Goal: Task Accomplishment & Management: Complete application form

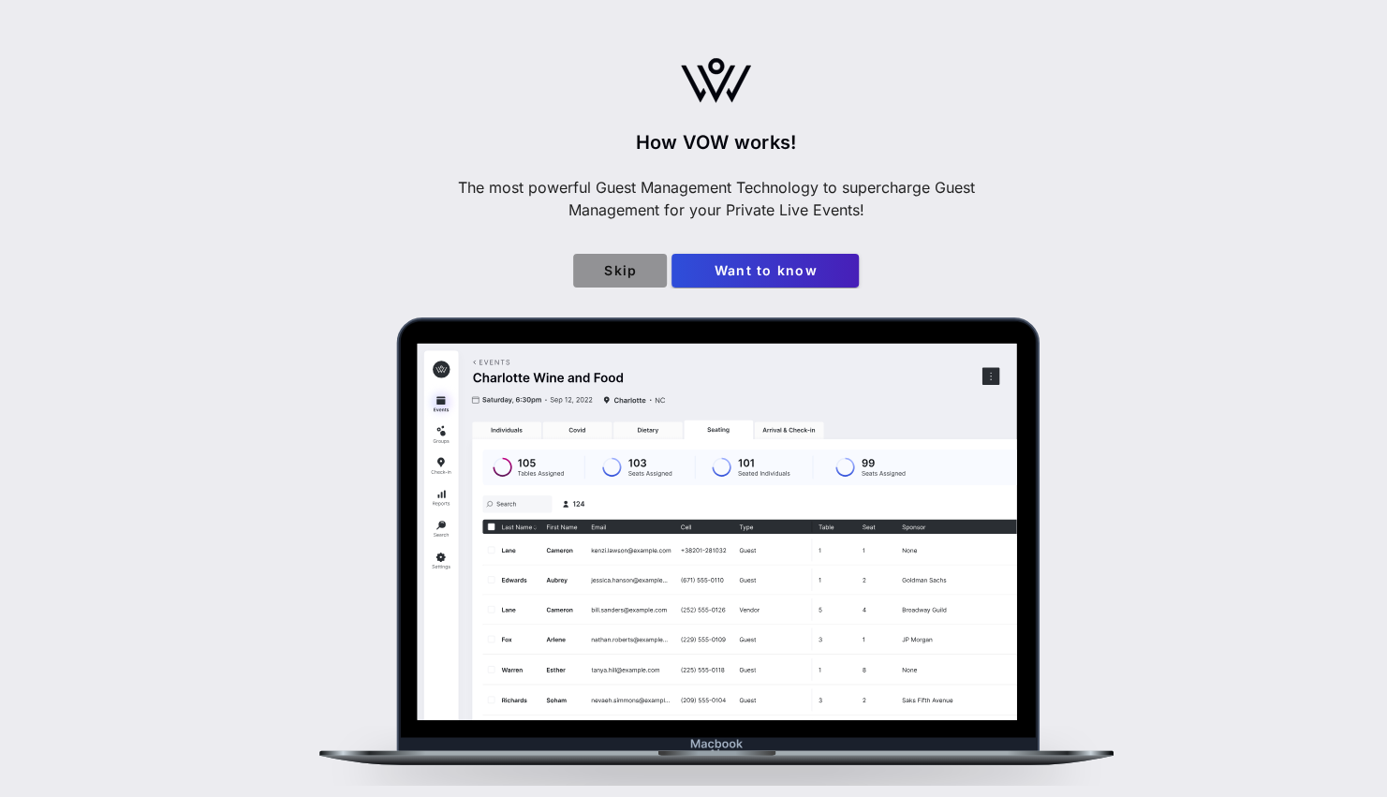
click at [616, 274] on span "Skip" at bounding box center [620, 270] width 64 height 16
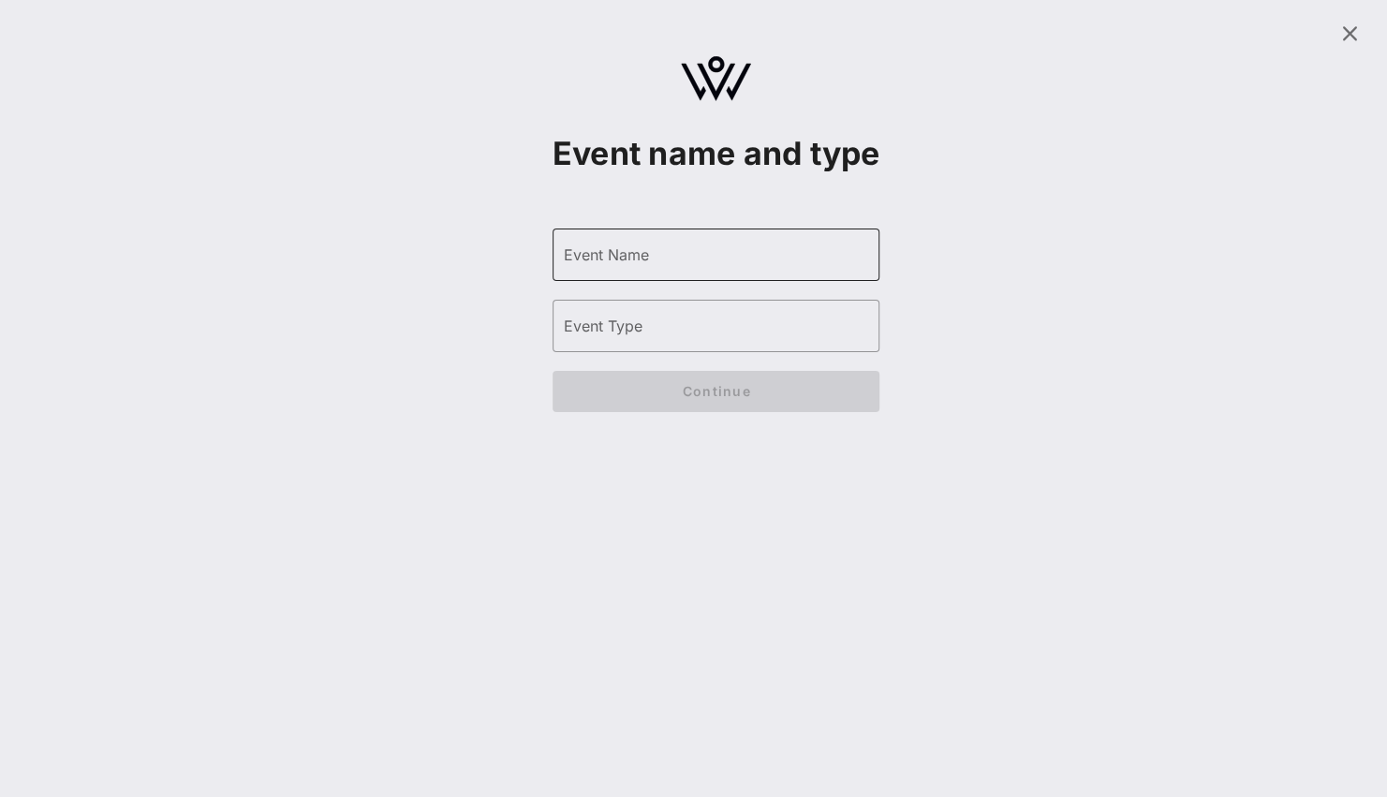
click at [615, 270] on input "Event Name" at bounding box center [716, 255] width 305 height 30
paste input "Sun River Health 50th Anniversary All-Staff Celebration"
type input "Sun River Health 50th Anniversary All-Staff Celebration"
click at [645, 341] on input "Event Type" at bounding box center [716, 326] width 305 height 30
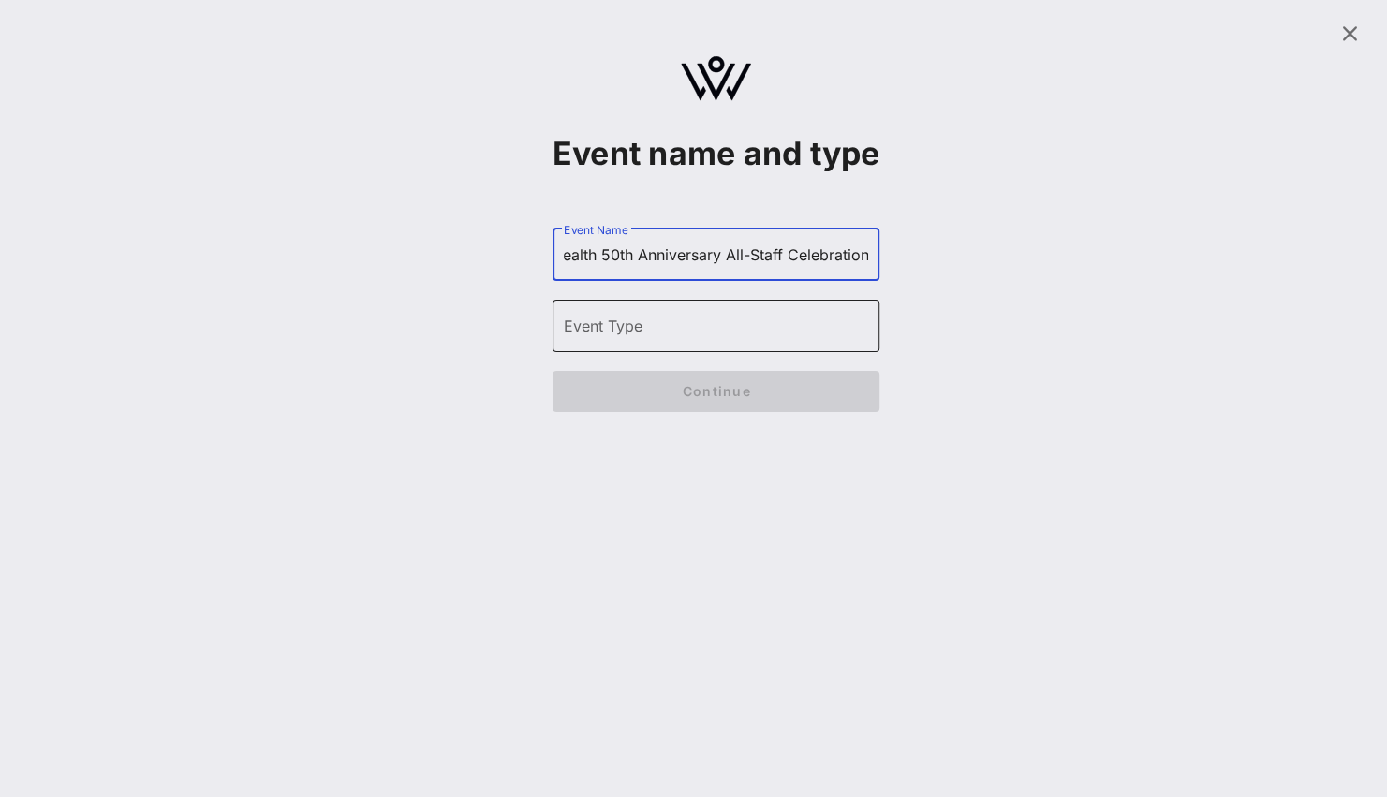
scroll to position [0, 0]
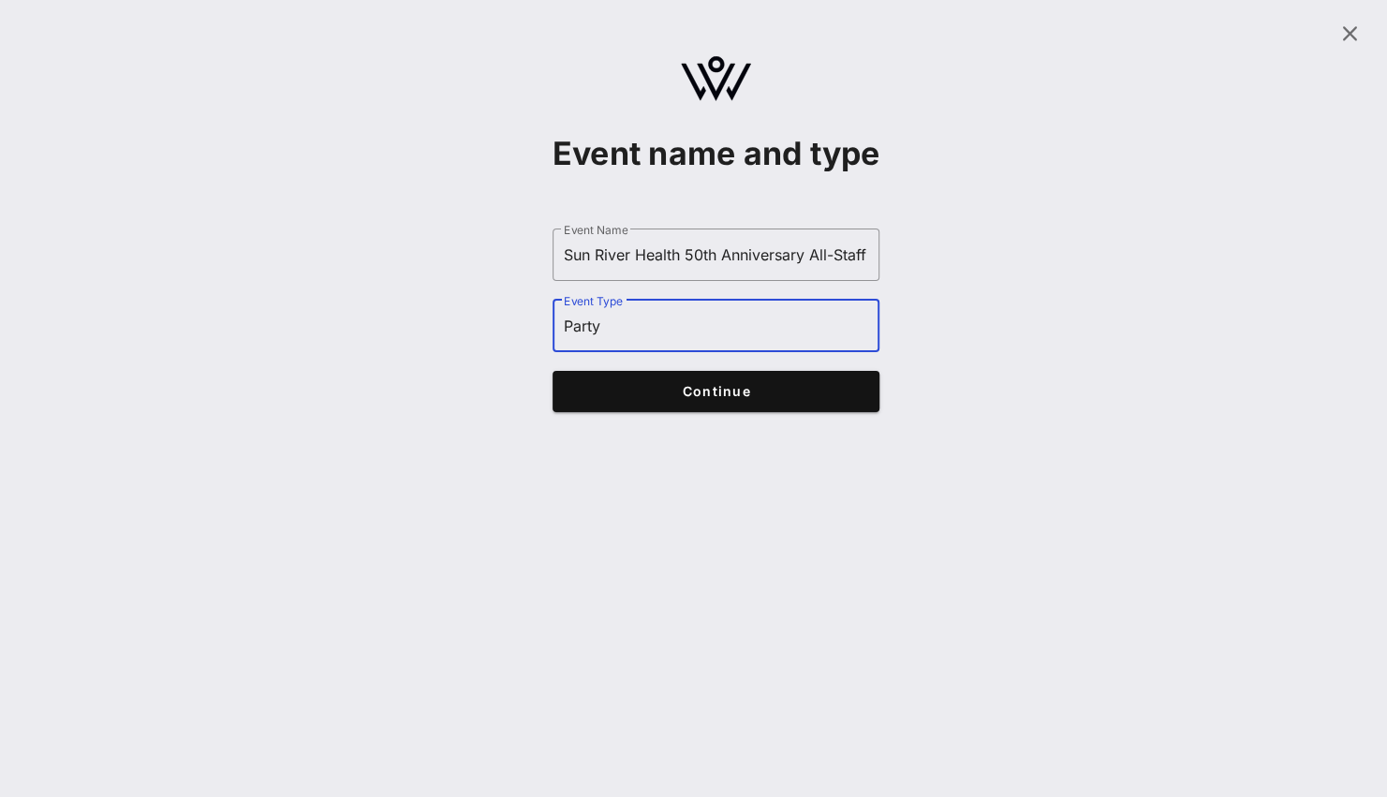
type input "Party"
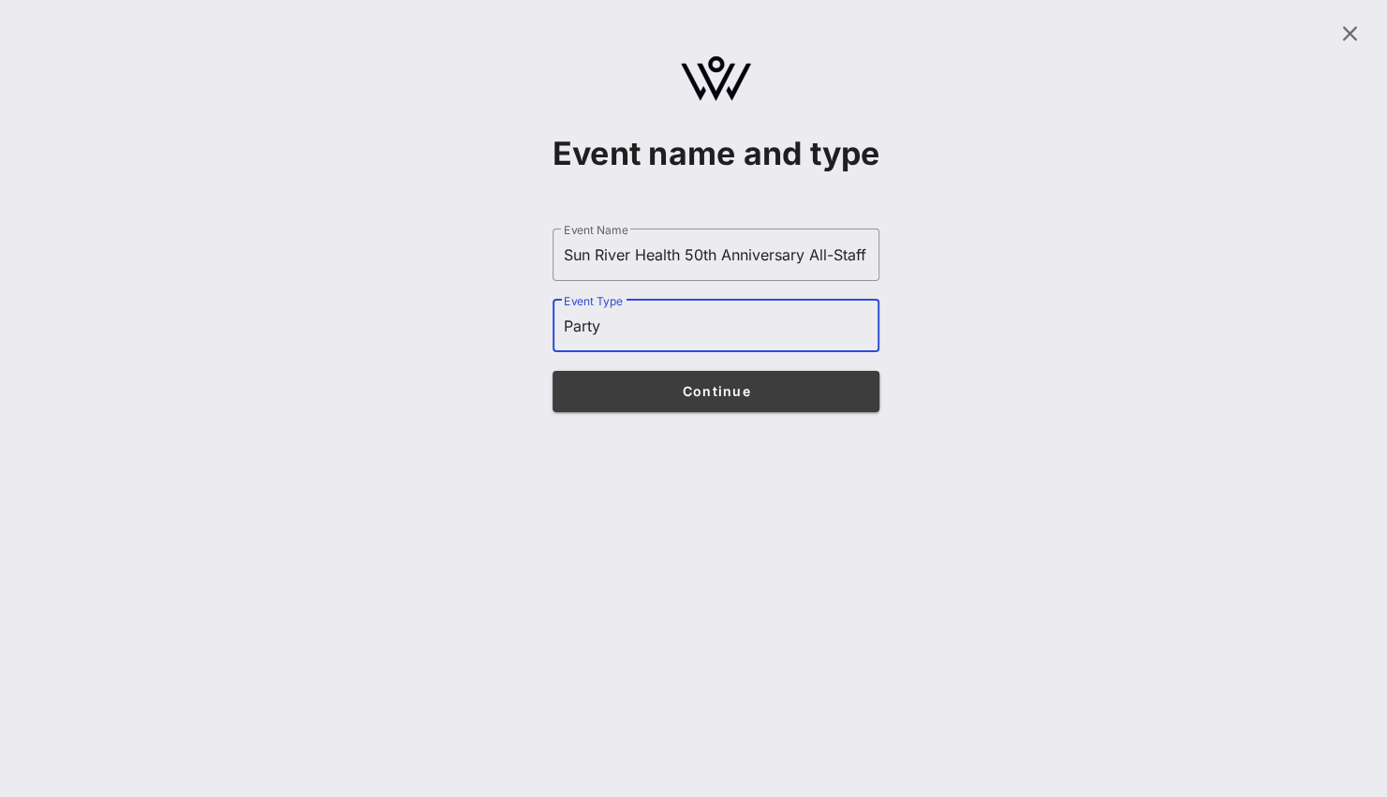
click at [660, 399] on span "Continue" at bounding box center [716, 391] width 291 height 16
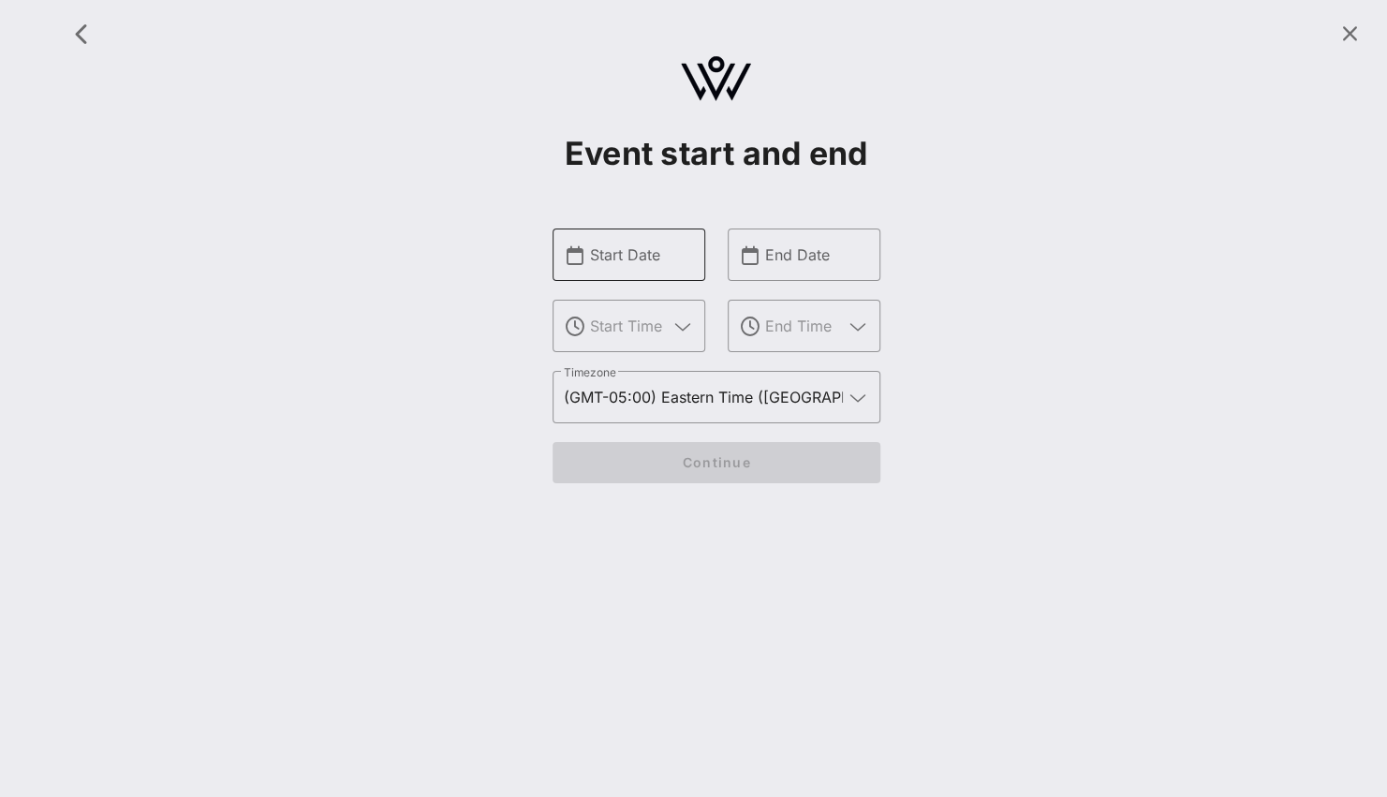
click at [662, 252] on input "Start Date" at bounding box center [642, 255] width 104 height 30
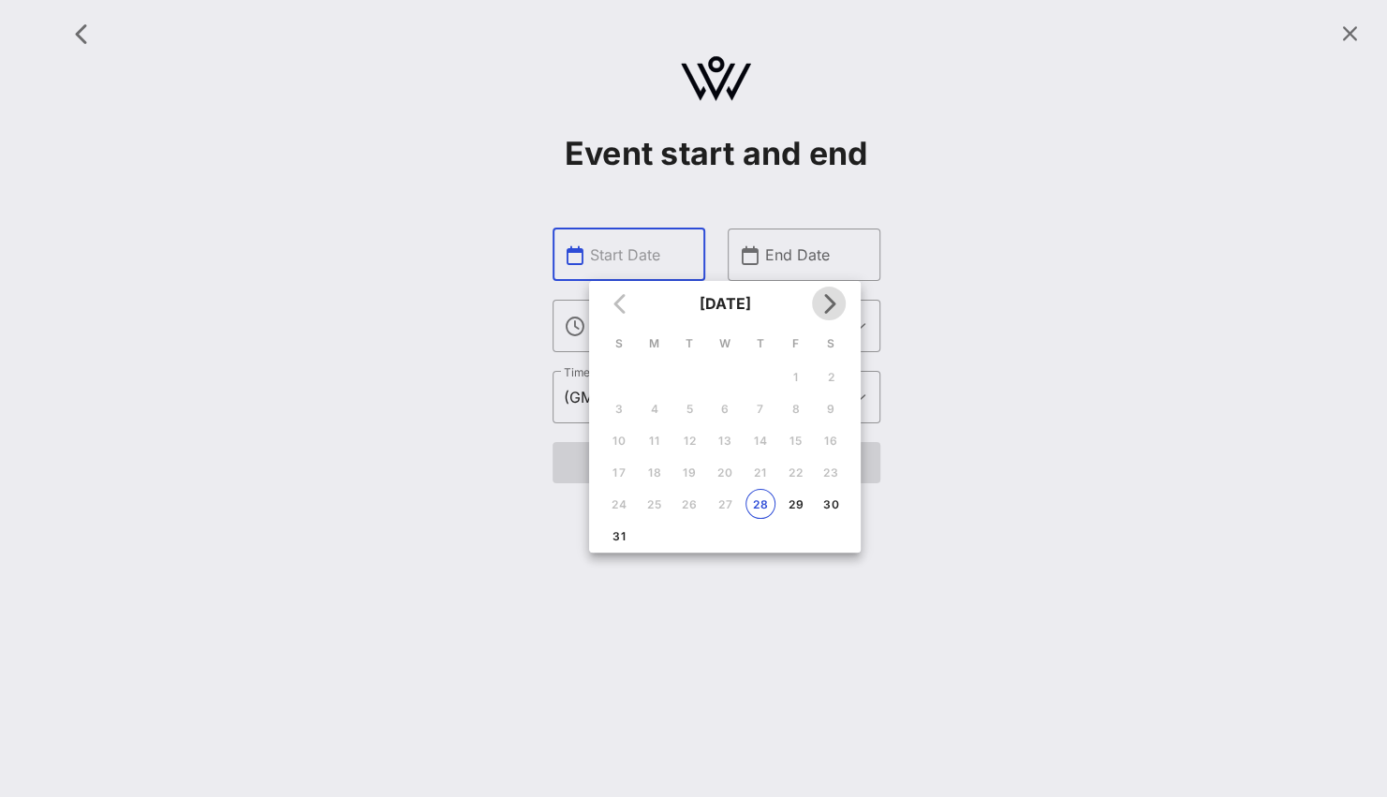
click at [831, 297] on icon "Next month" at bounding box center [829, 303] width 22 height 22
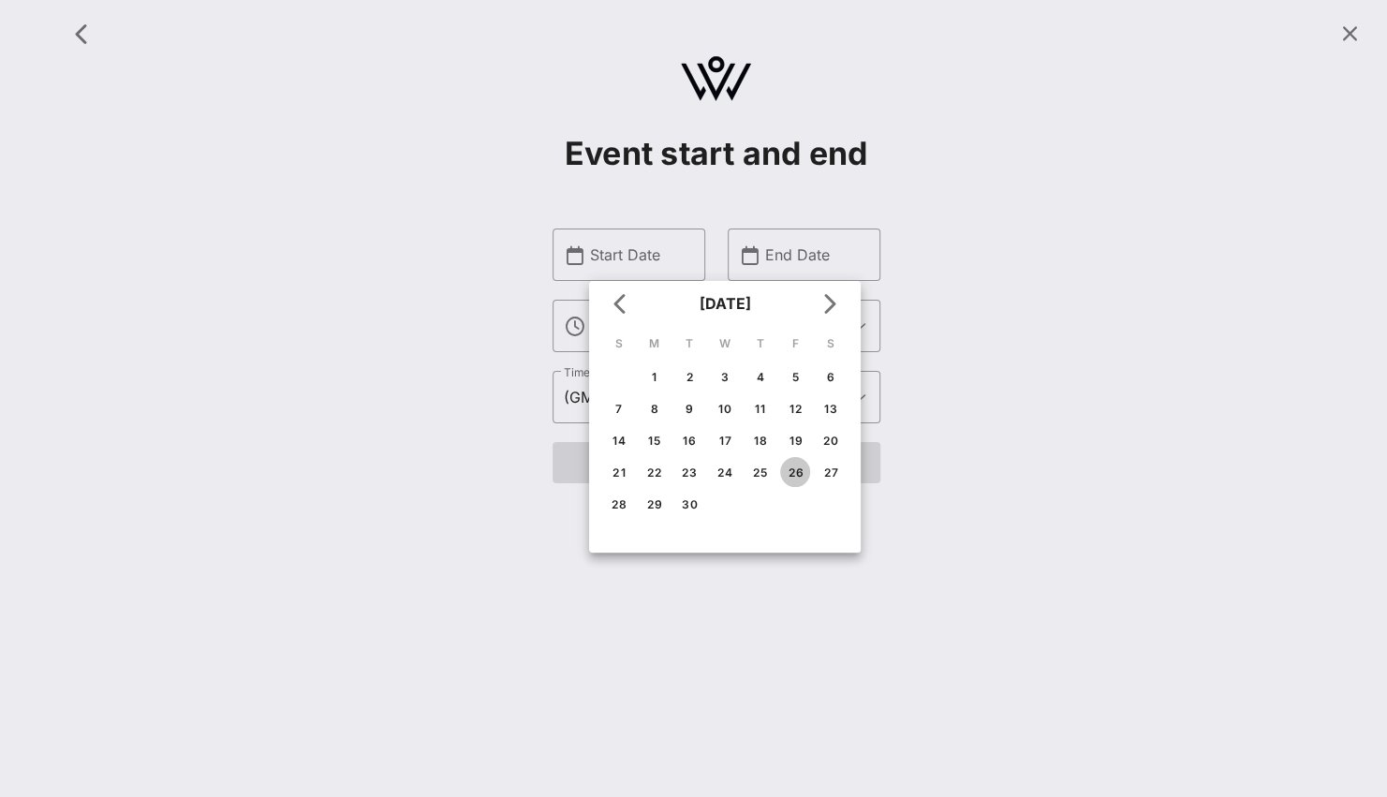
click at [806, 467] on div "26" at bounding box center [795, 473] width 30 height 14
type input "[DATE]"
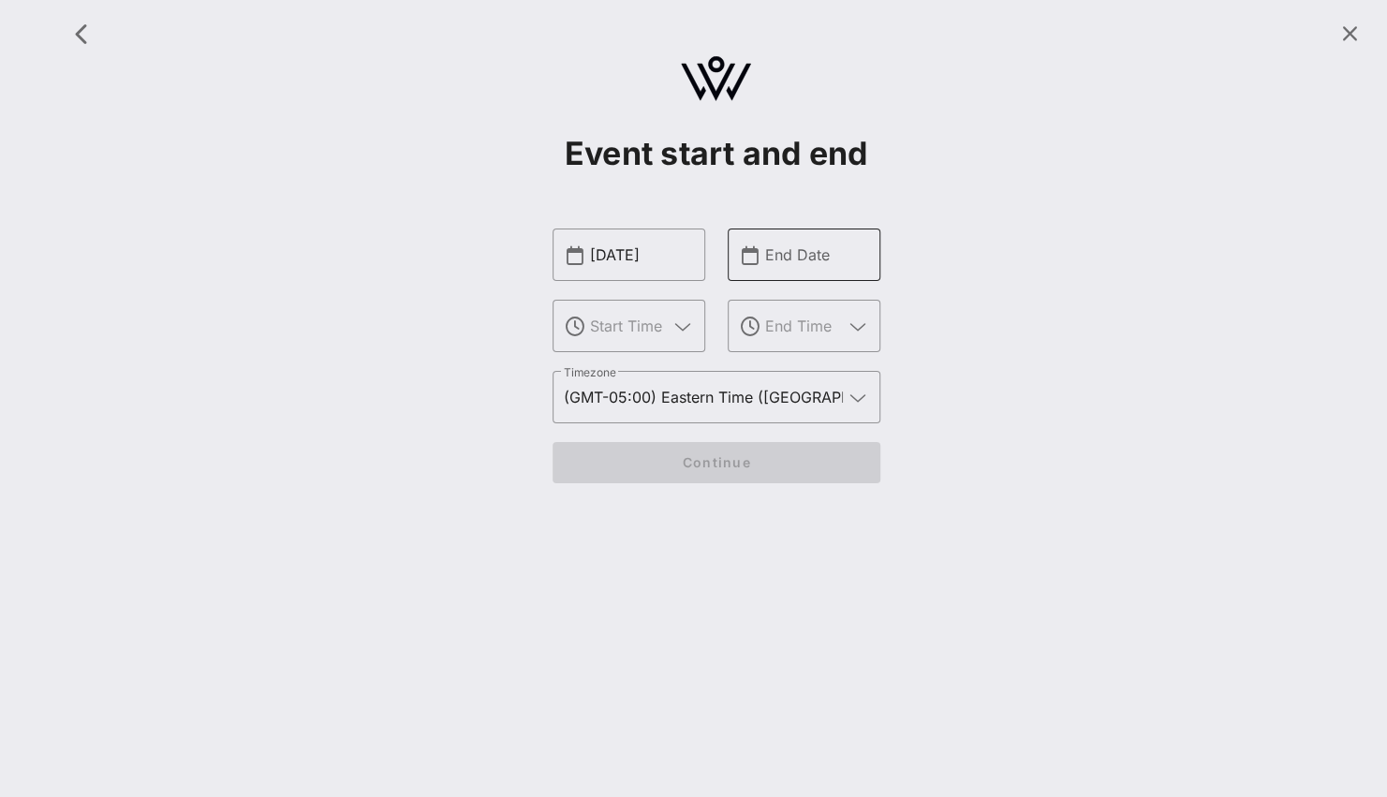
click at [780, 237] on div "End Date" at bounding box center [817, 255] width 104 height 52
click at [817, 277] on div at bounding box center [817, 255] width 104 height 52
click at [813, 264] on input "text" at bounding box center [817, 255] width 104 height 30
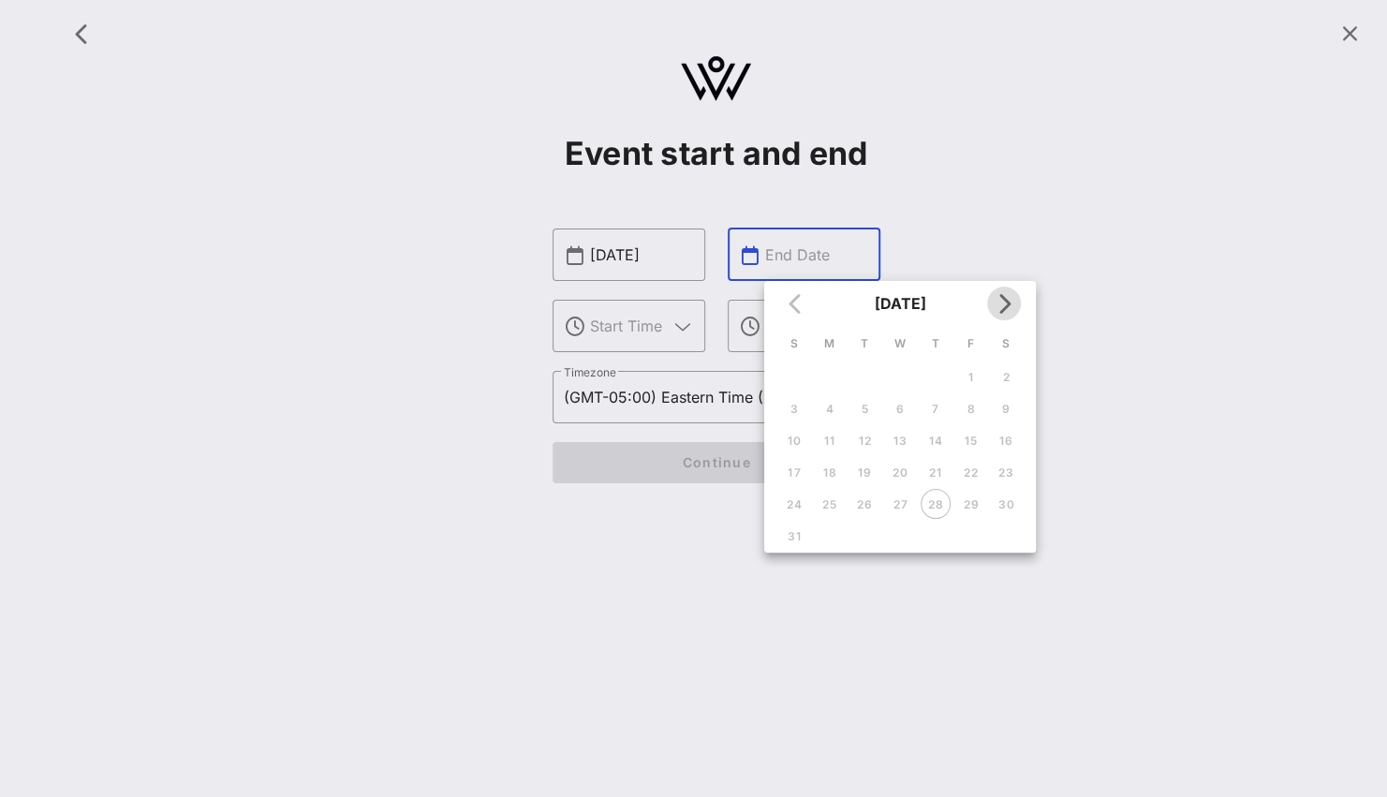
click at [1002, 310] on icon "Next month" at bounding box center [1004, 303] width 22 height 22
click at [980, 476] on div "26" at bounding box center [971, 473] width 30 height 14
type input "[DATE]"
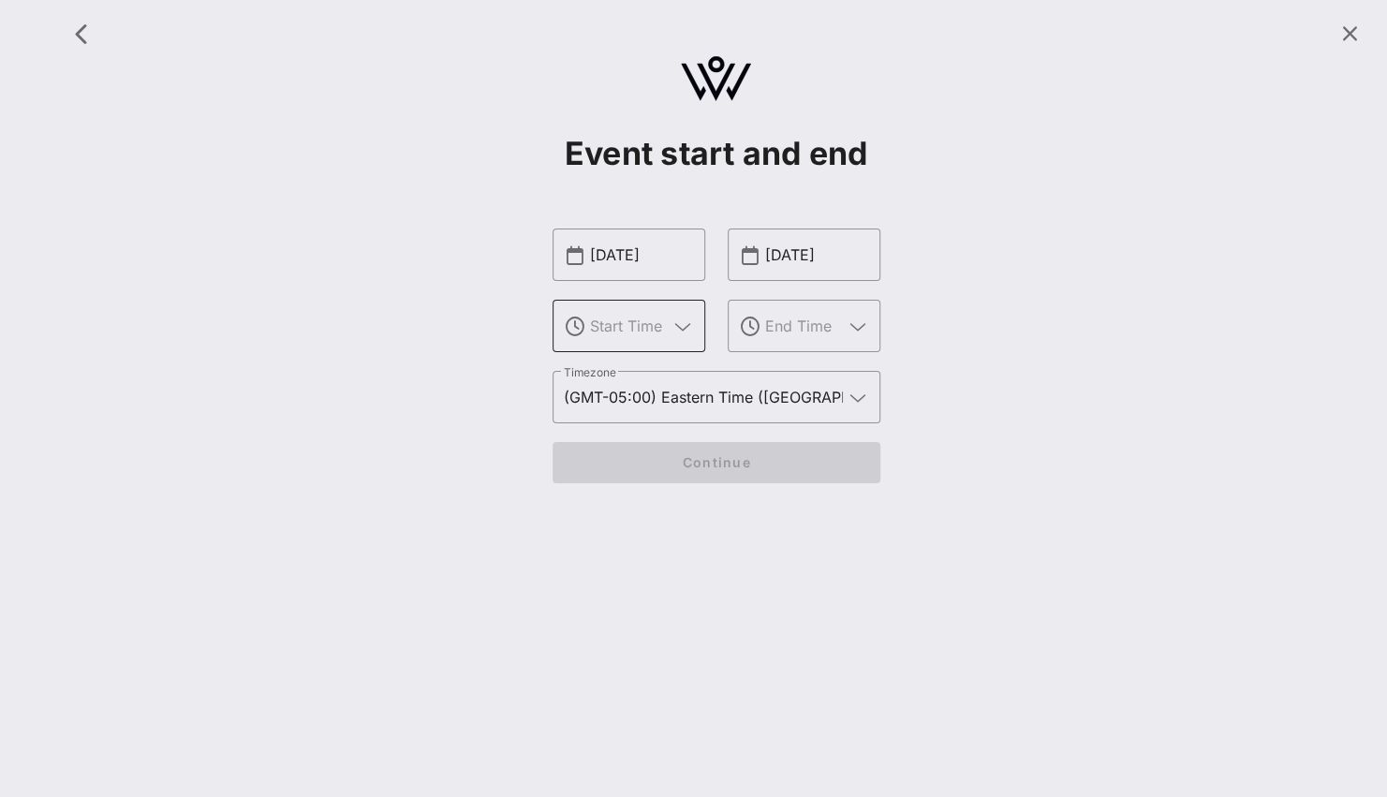
click at [680, 330] on icon at bounding box center [683, 327] width 17 height 22
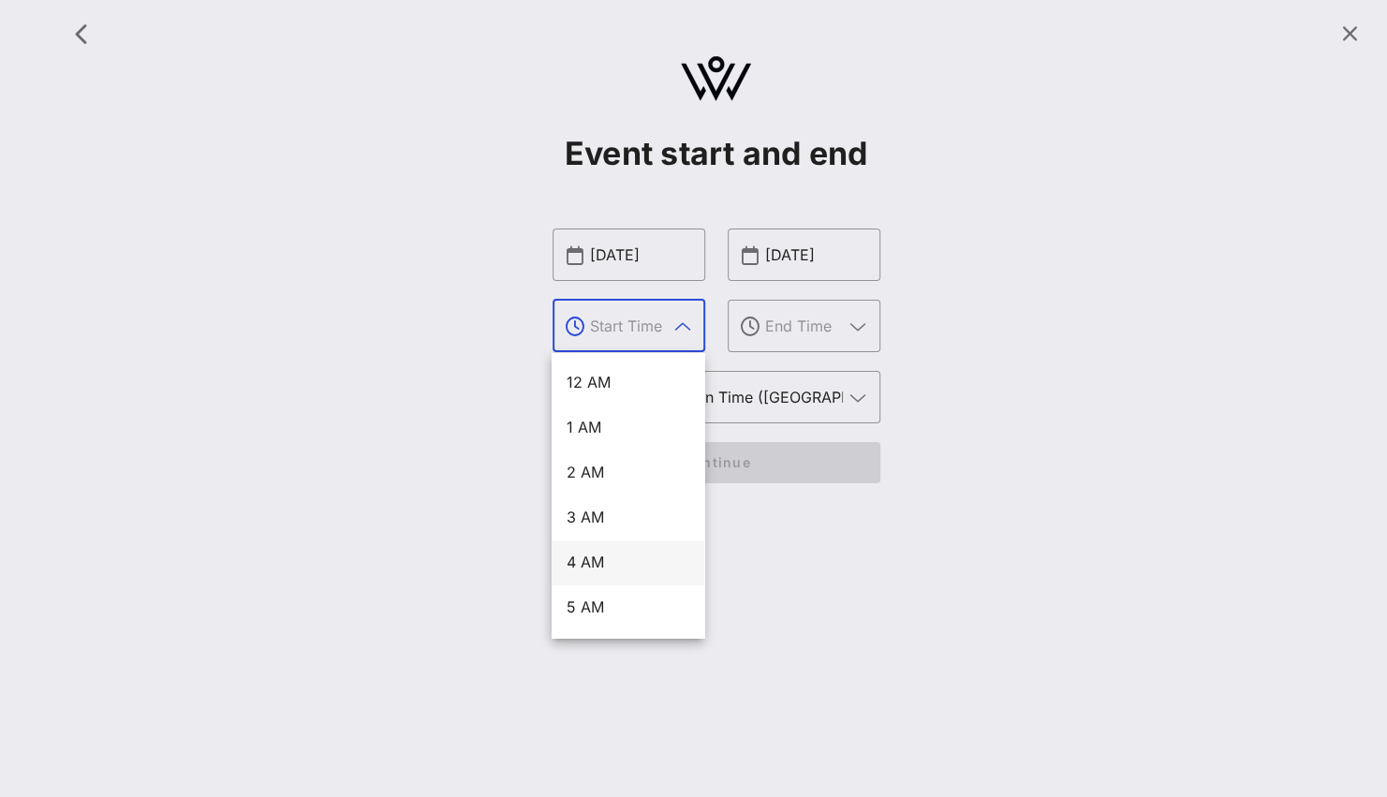
scroll to position [353, 0]
click at [597, 533] on div "11 AM" at bounding box center [628, 524] width 123 height 18
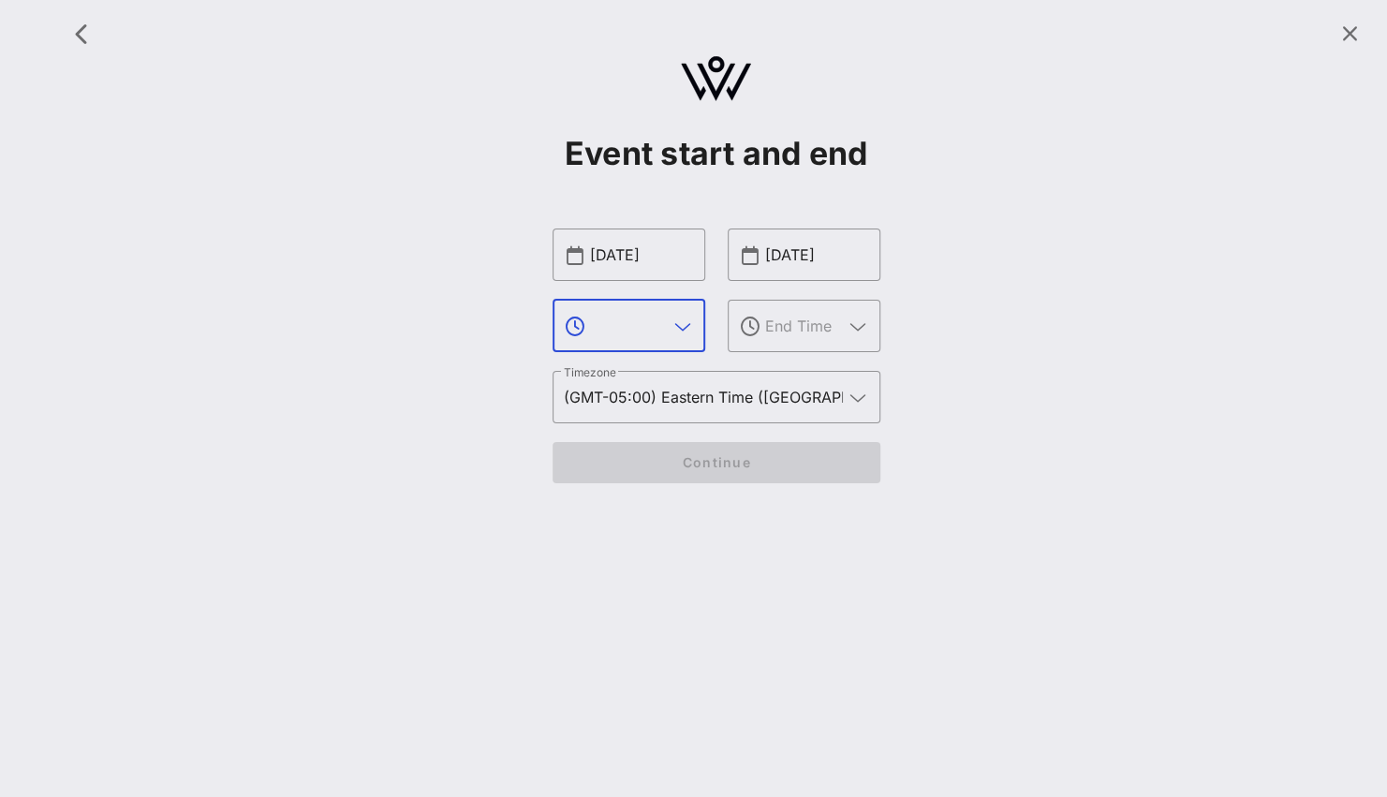
type input "11 AM"
click at [759, 344] on div "​" at bounding box center [804, 326] width 153 height 52
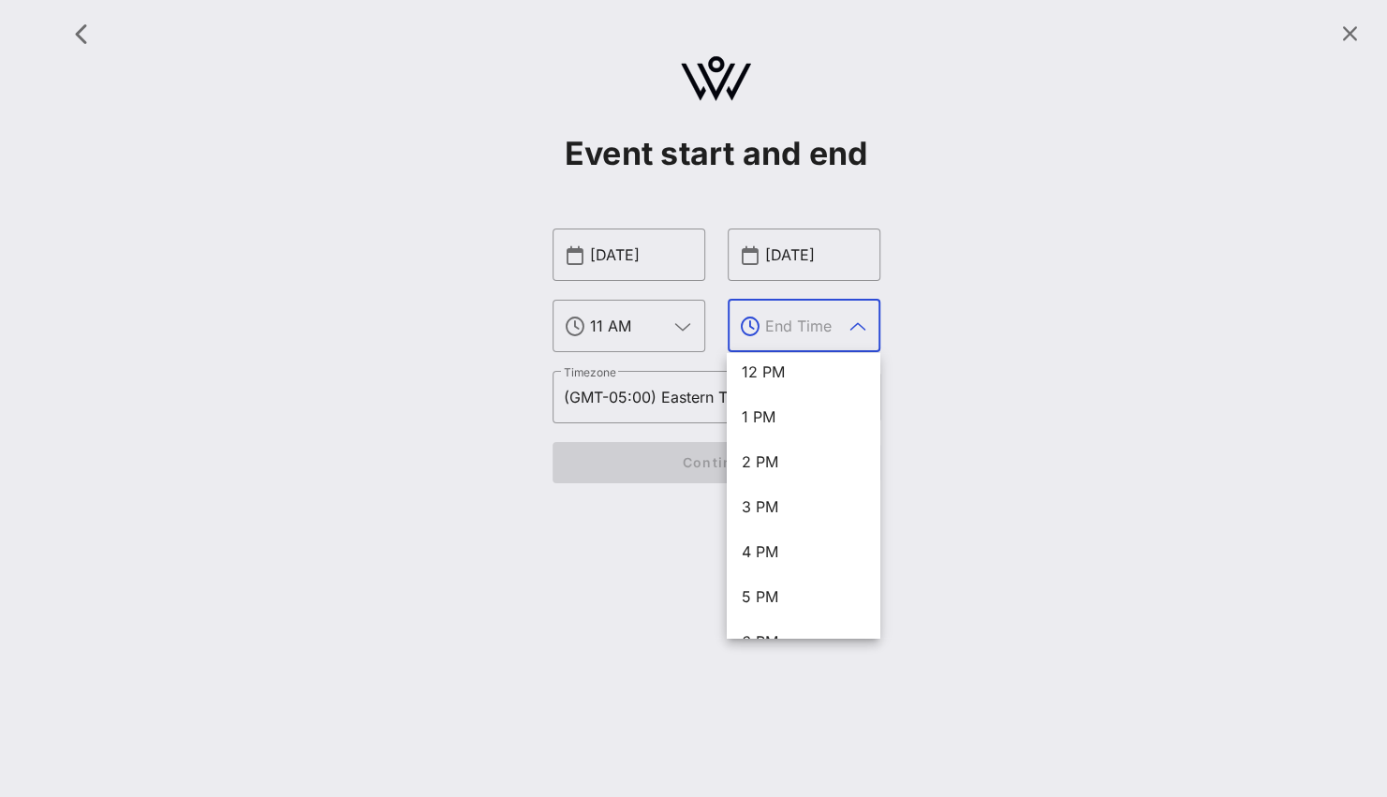
scroll to position [541, 0]
click at [766, 523] on div "3 PM" at bounding box center [803, 516] width 123 height 18
type input "3 PM"
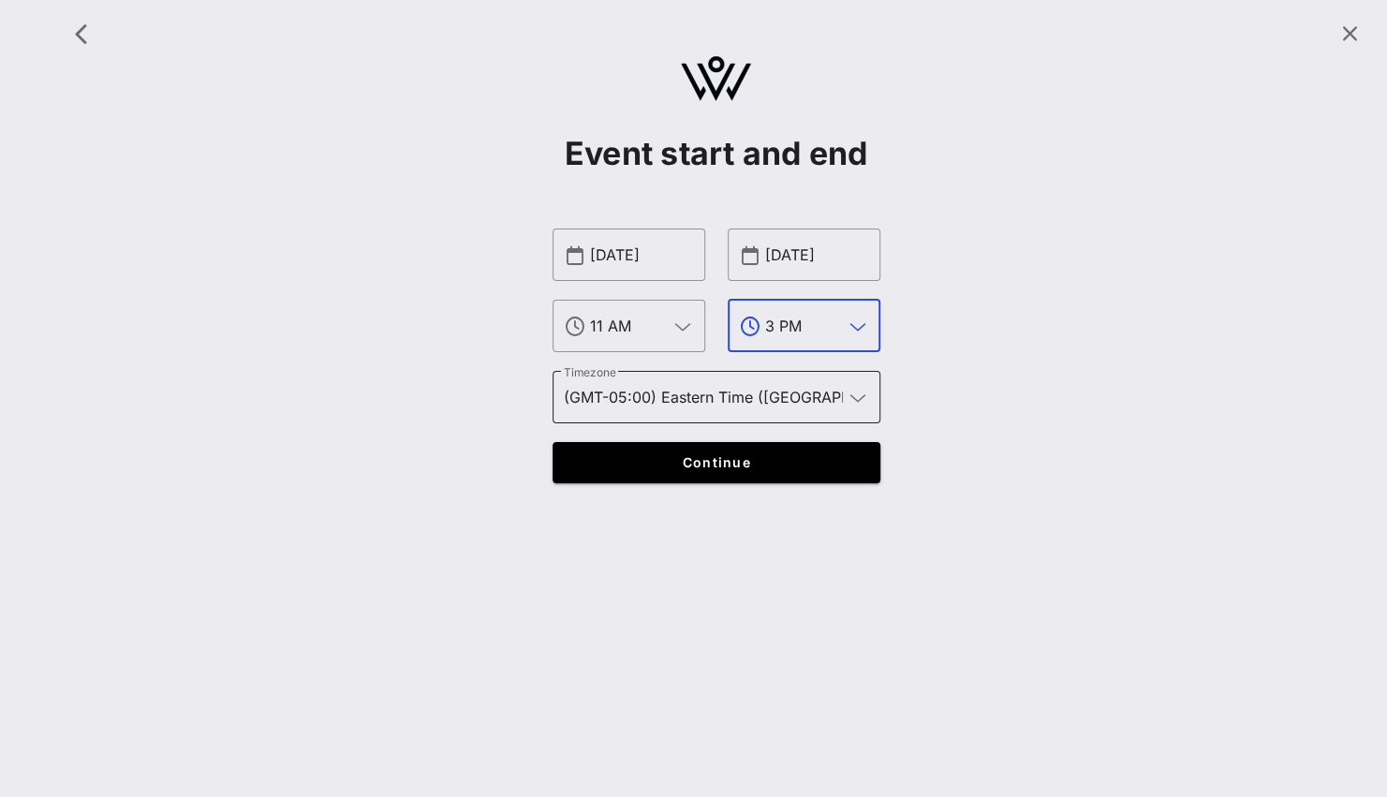
click at [705, 410] on input "(GMT-05:00) Eastern Time ([GEOGRAPHIC_DATA] & [GEOGRAPHIC_DATA])" at bounding box center [703, 397] width 279 height 30
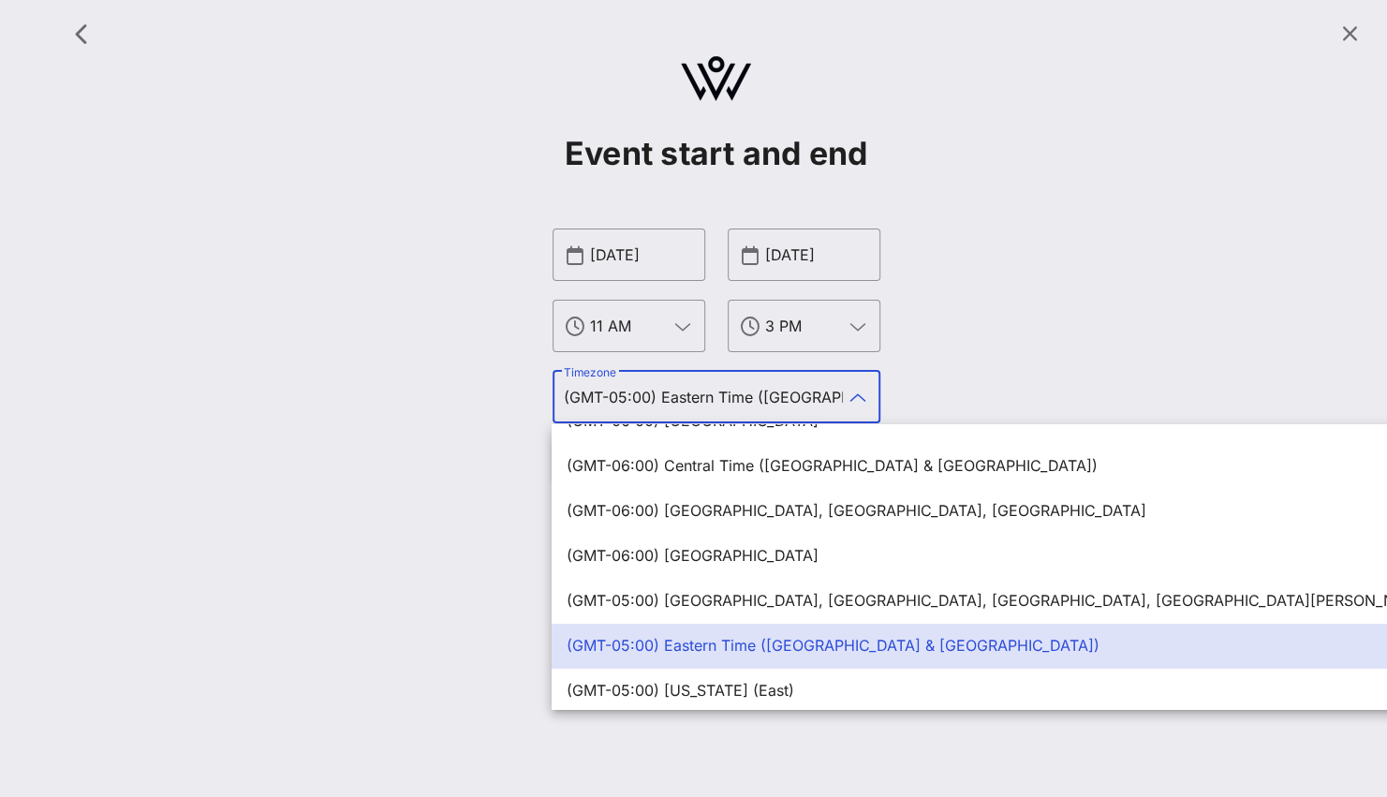
scroll to position [442, 0]
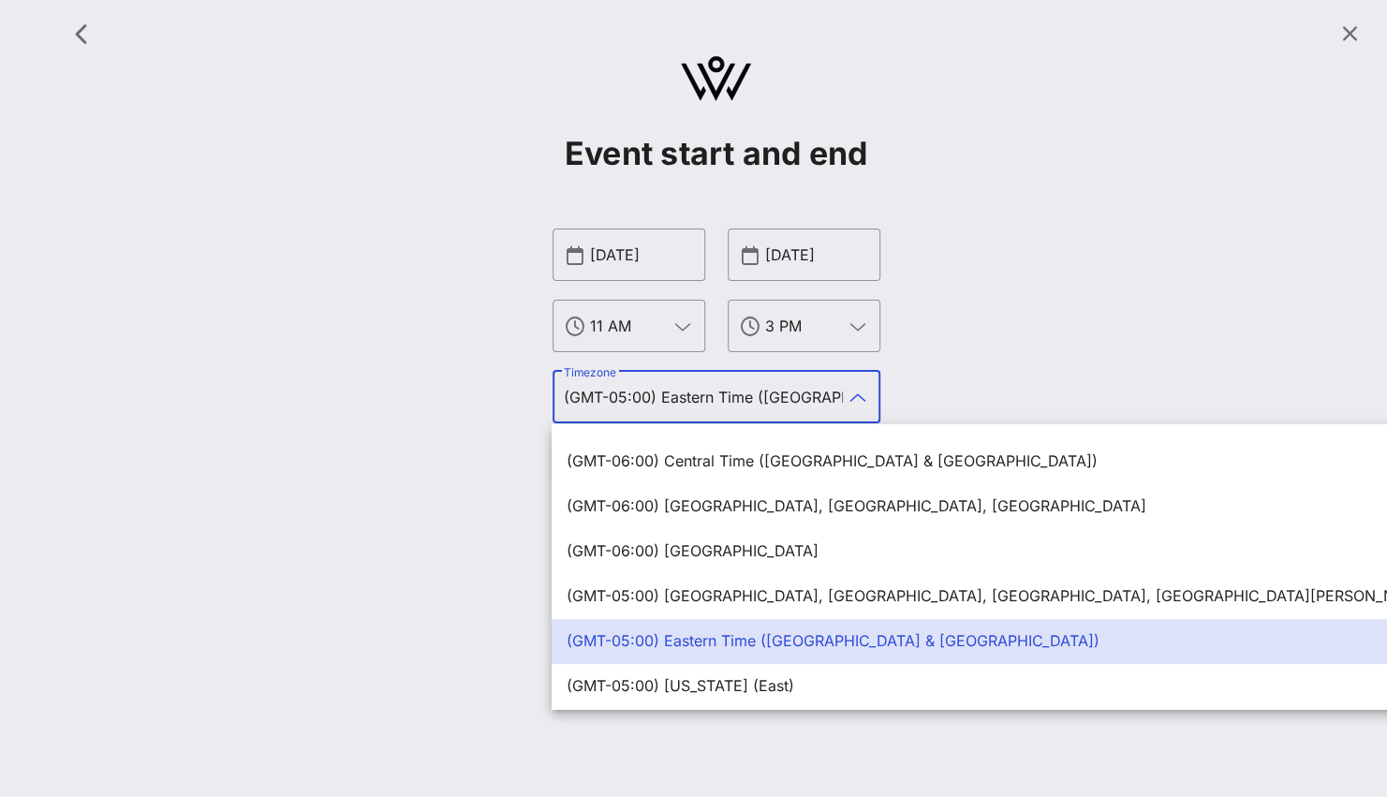
click at [1014, 408] on div "Event start and end ​ [DATE] ​ 11 AM ​ [DATE] ​ 3 PM ​ Timezone (GMT-05:00) Eas…" at bounding box center [716, 256] width 1320 height 491
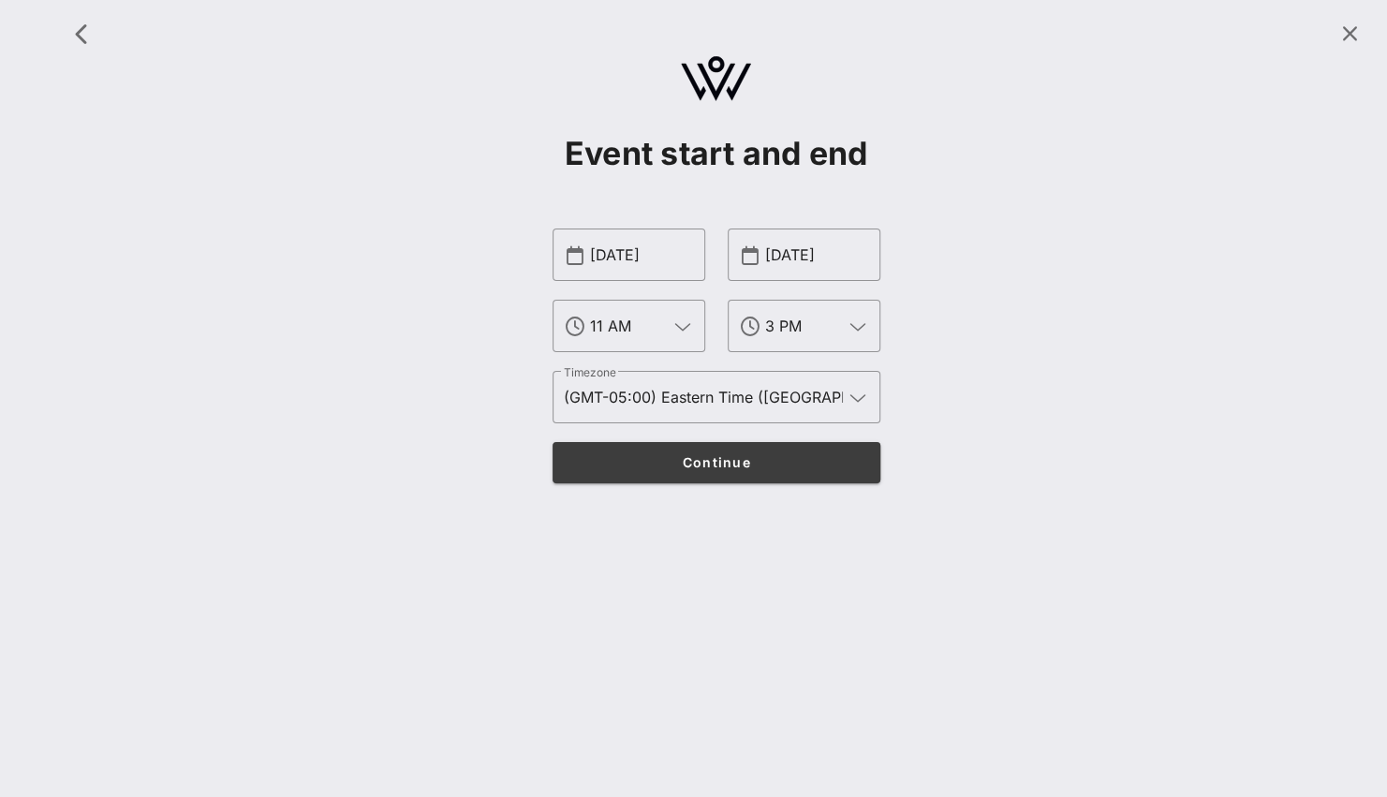
click at [785, 442] on button "Continue" at bounding box center [717, 462] width 328 height 41
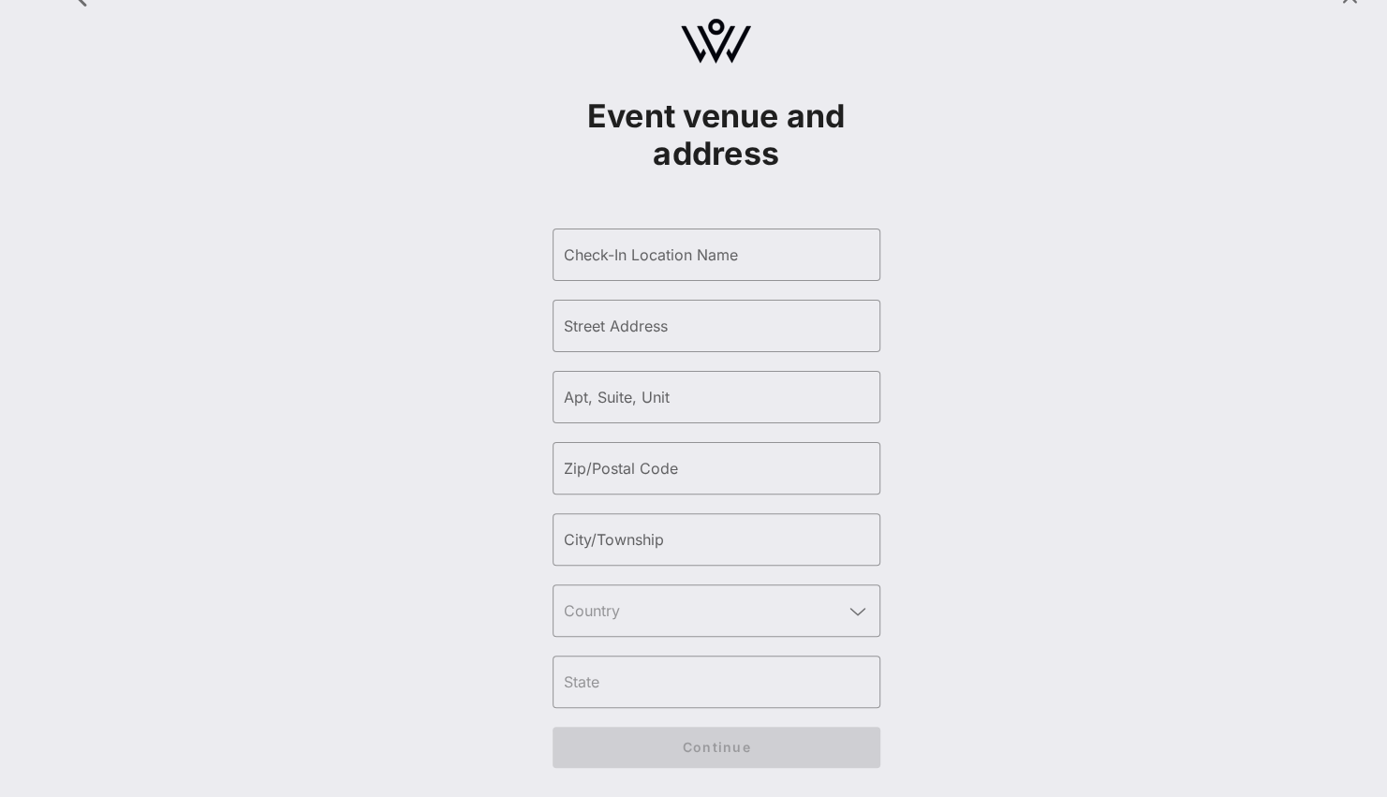
scroll to position [0, 0]
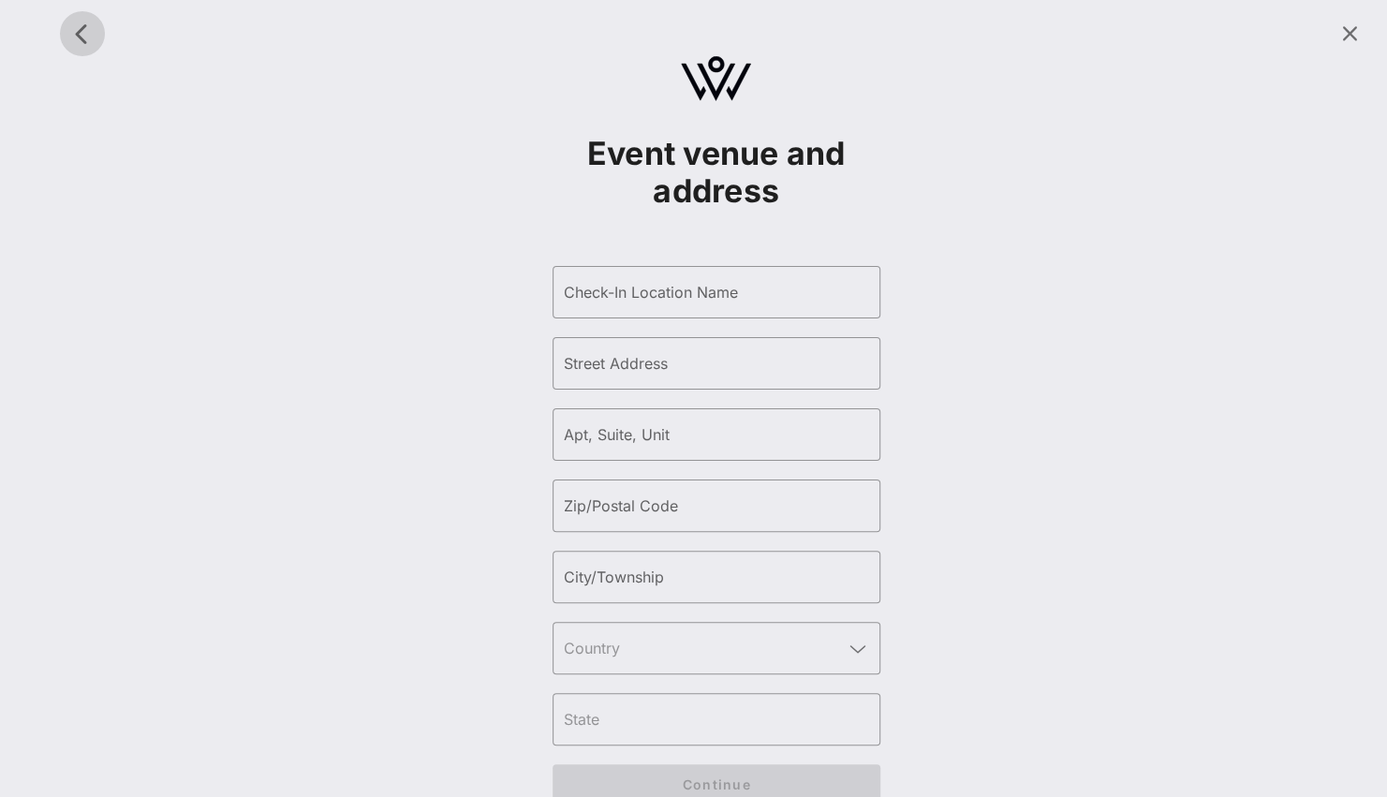
click at [75, 36] on icon "button" at bounding box center [82, 33] width 22 height 22
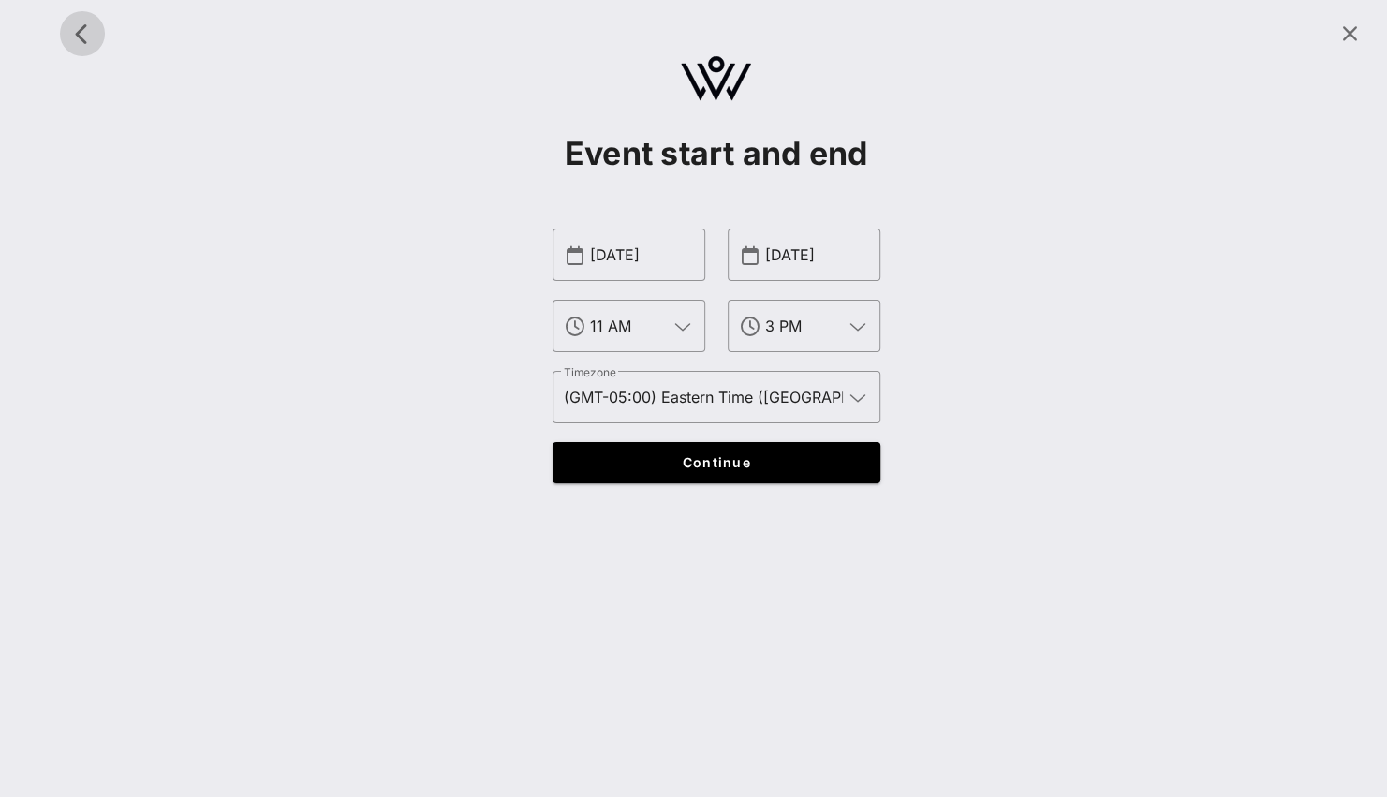
click at [75, 36] on icon "button" at bounding box center [82, 33] width 22 height 22
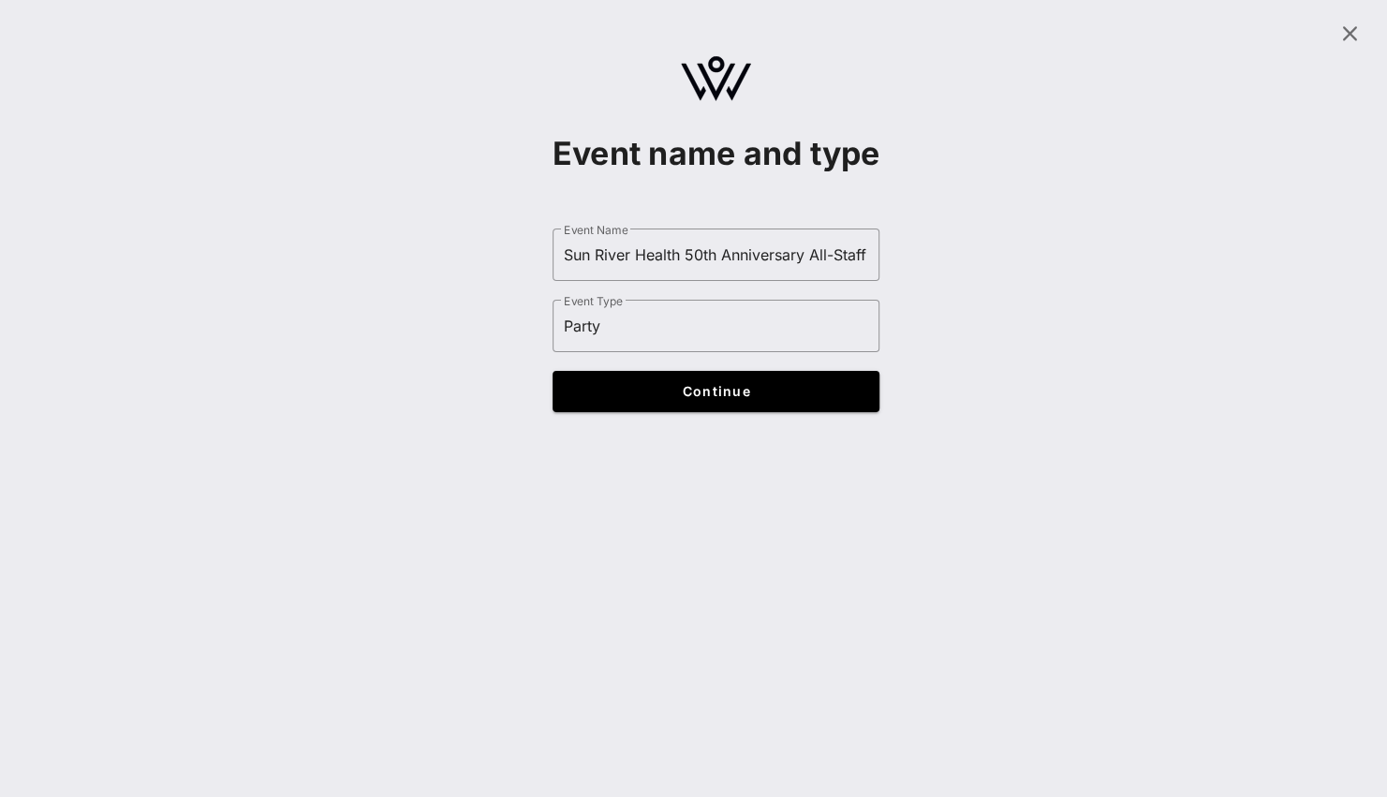
click at [75, 36] on div at bounding box center [716, 33] width 1320 height 45
click at [1352, 37] on icon at bounding box center [1350, 33] width 22 height 22
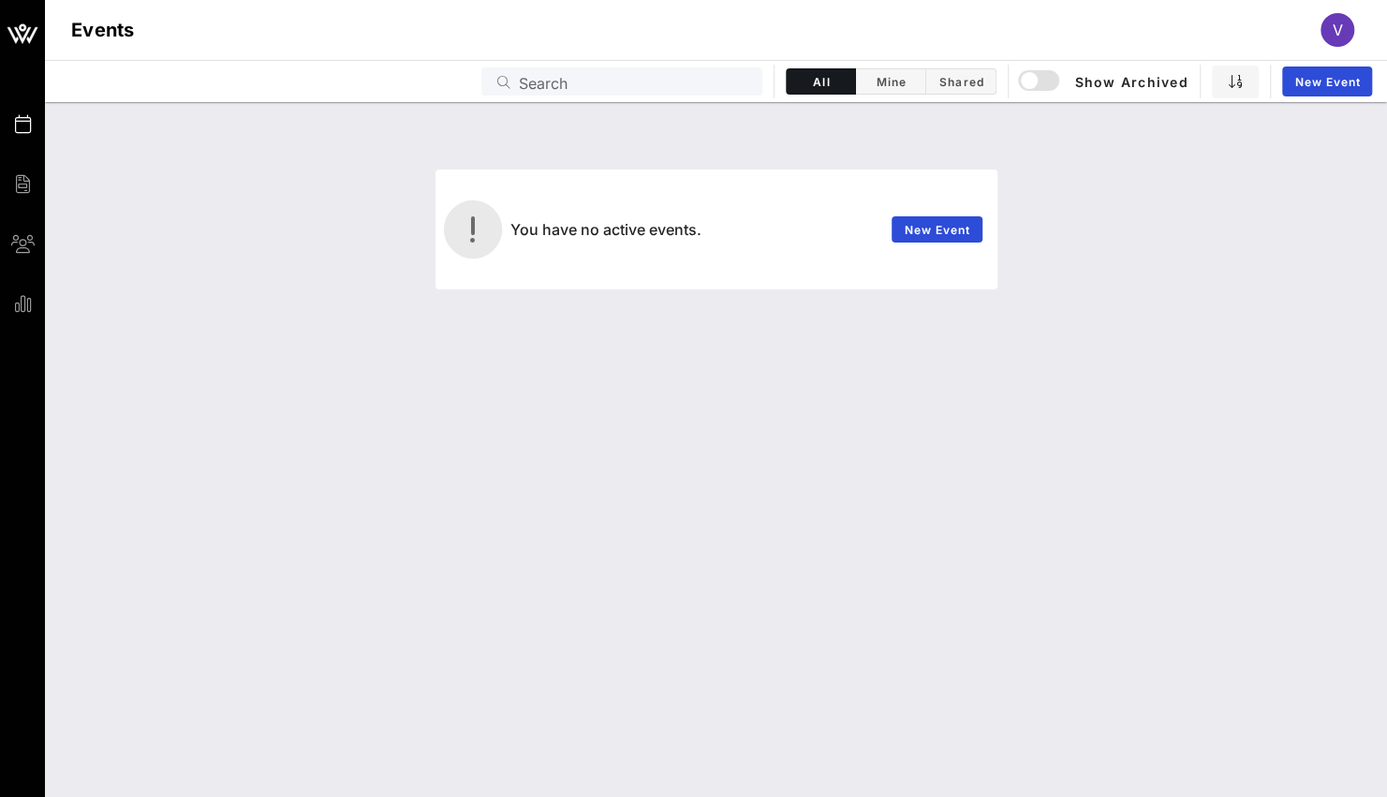
click at [1343, 24] on div "V" at bounding box center [1338, 30] width 34 height 34
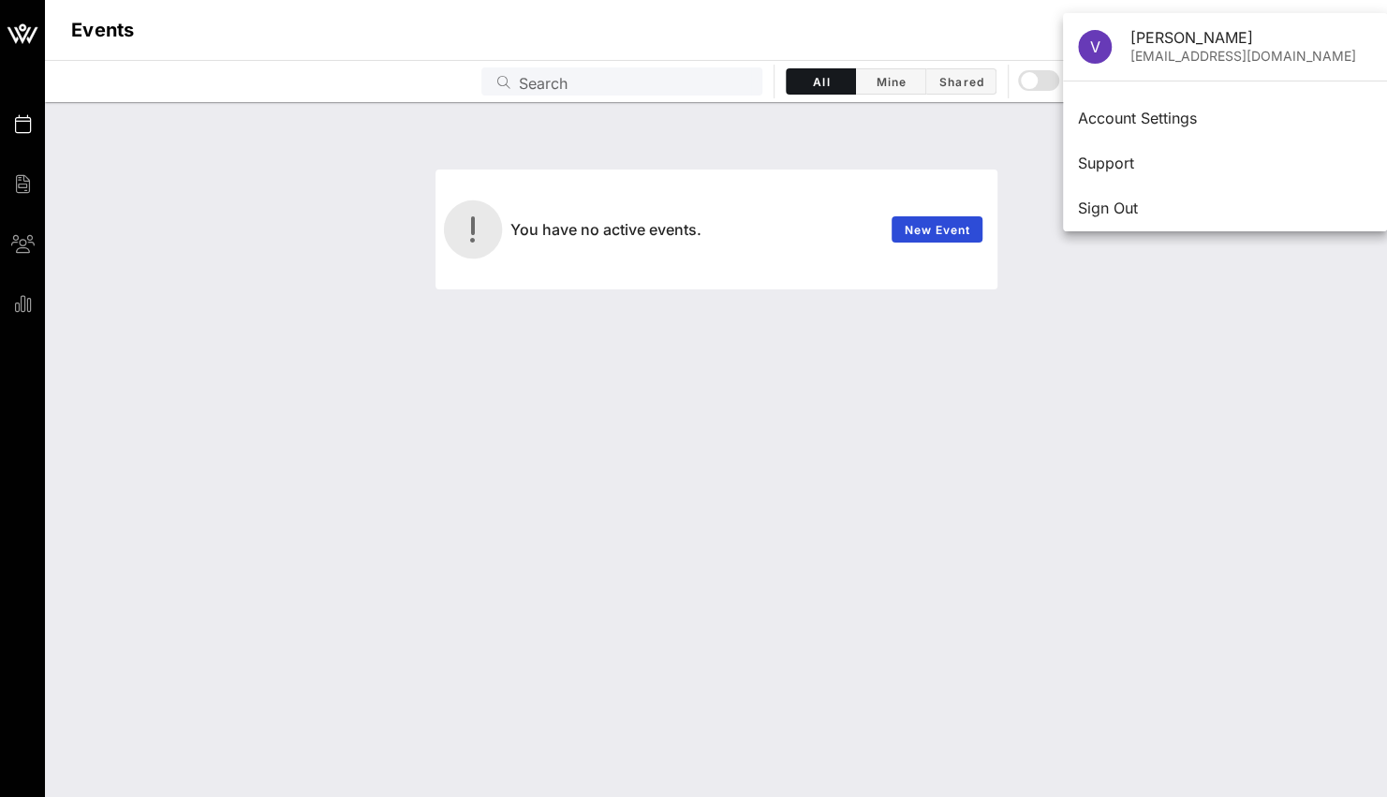
click at [1184, 53] on div "[EMAIL_ADDRESS][DOMAIN_NAME]" at bounding box center [1252, 57] width 242 height 16
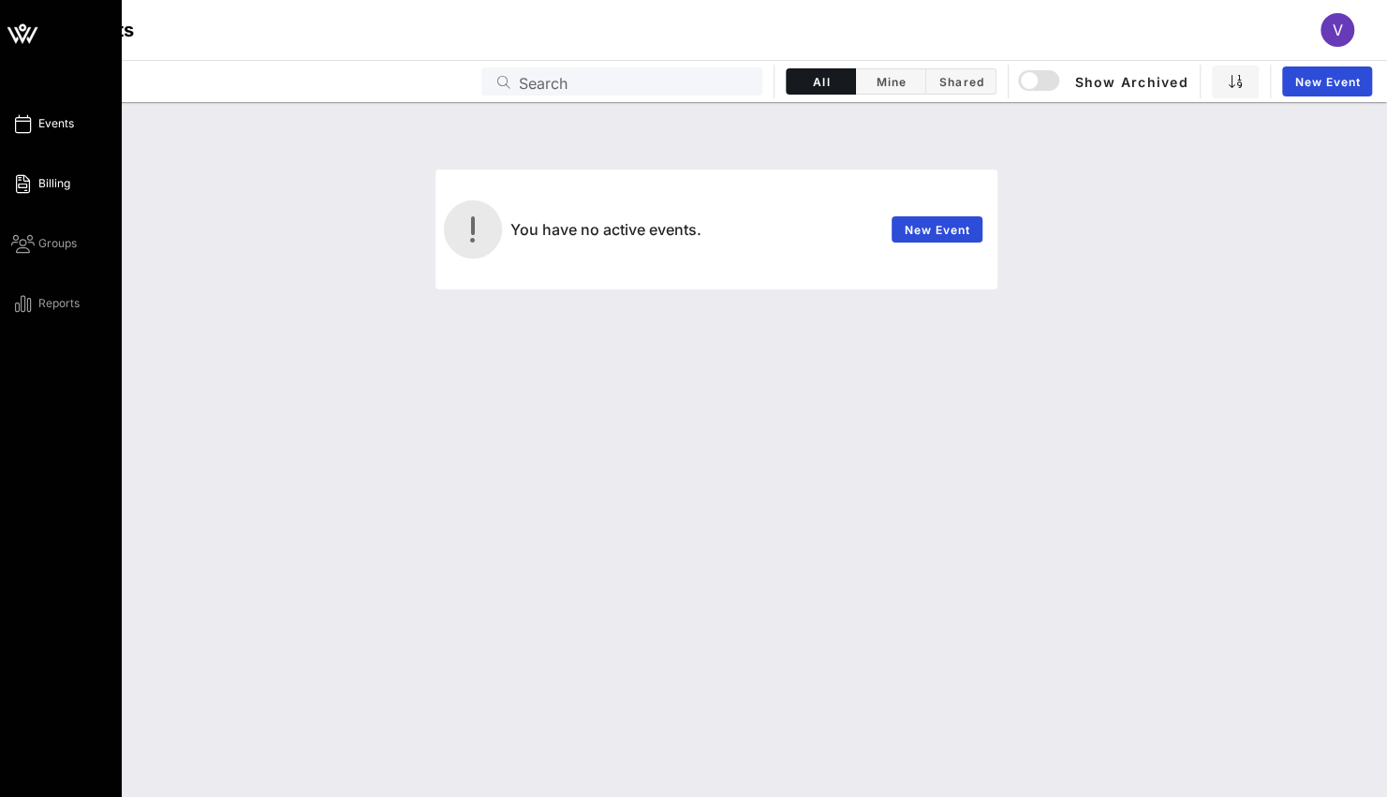
click at [19, 183] on icon at bounding box center [22, 184] width 23 height 3
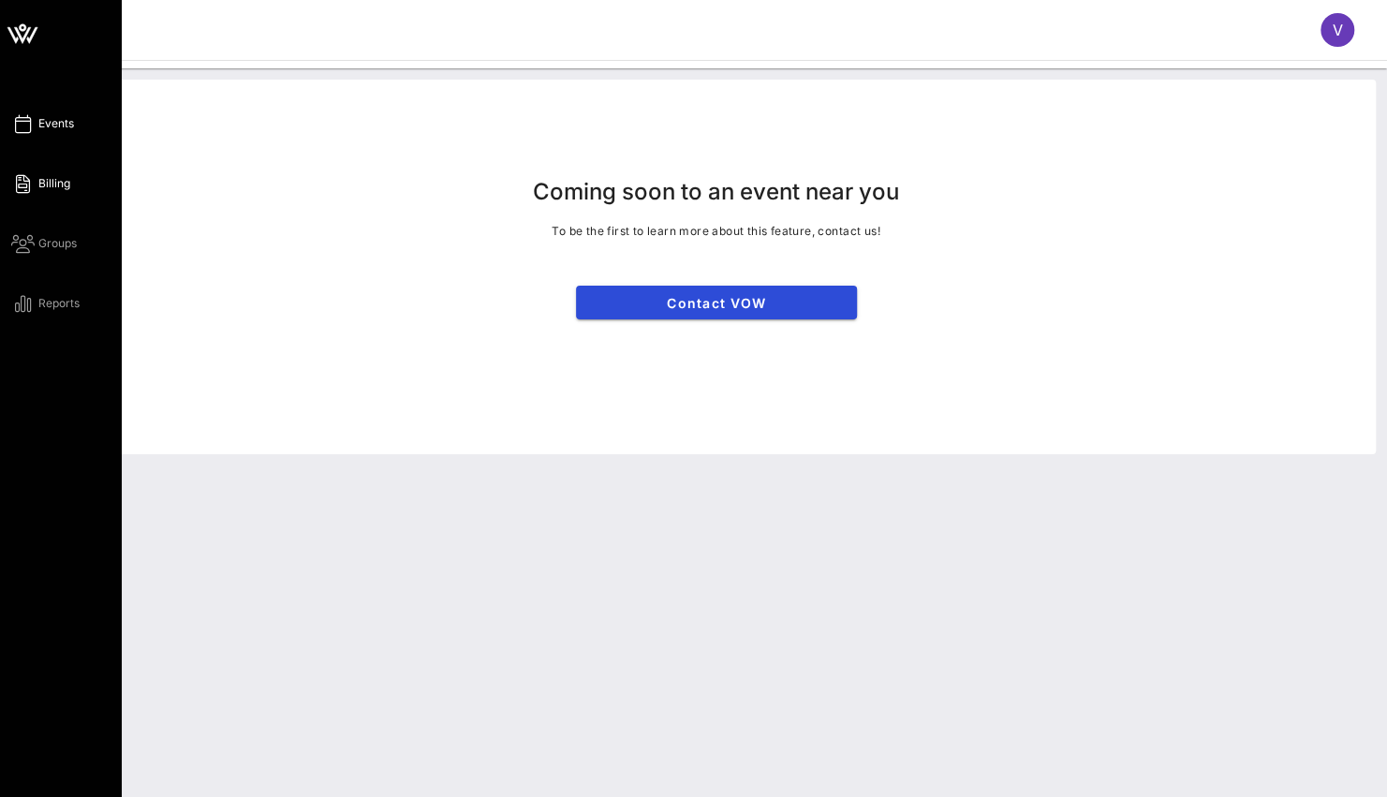
click at [18, 126] on icon at bounding box center [22, 124] width 23 height 3
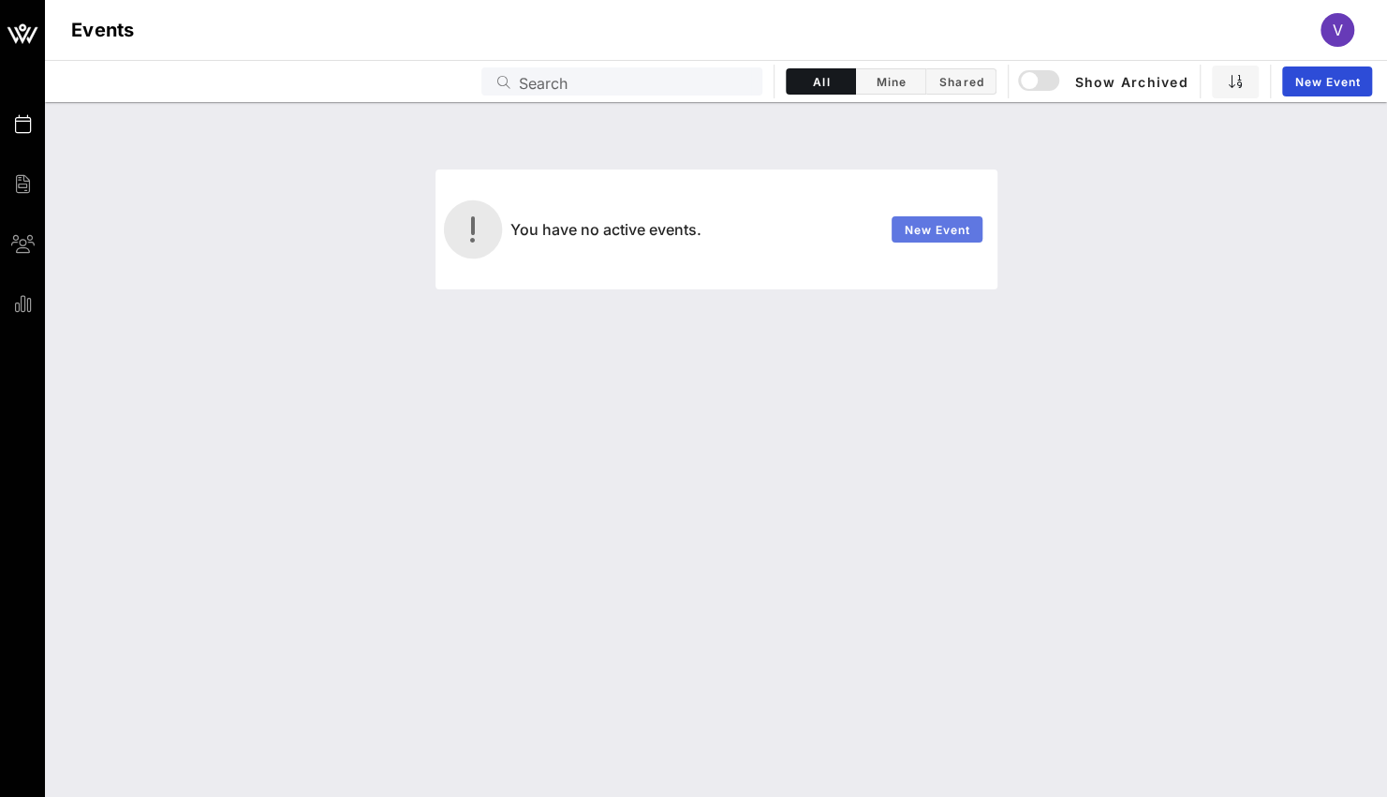
click at [922, 223] on span "New Event" at bounding box center [936, 230] width 67 height 14
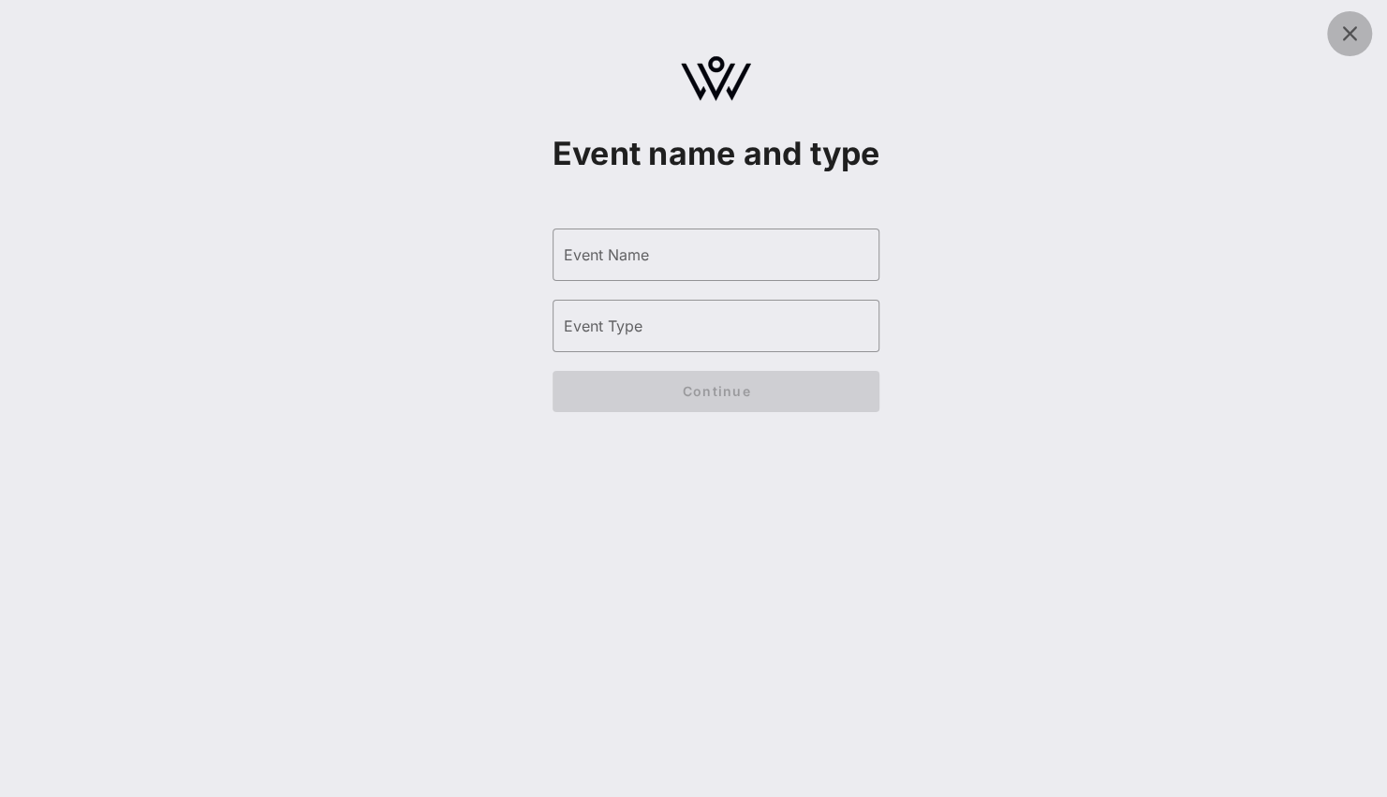
click at [1353, 38] on icon at bounding box center [1350, 33] width 22 height 22
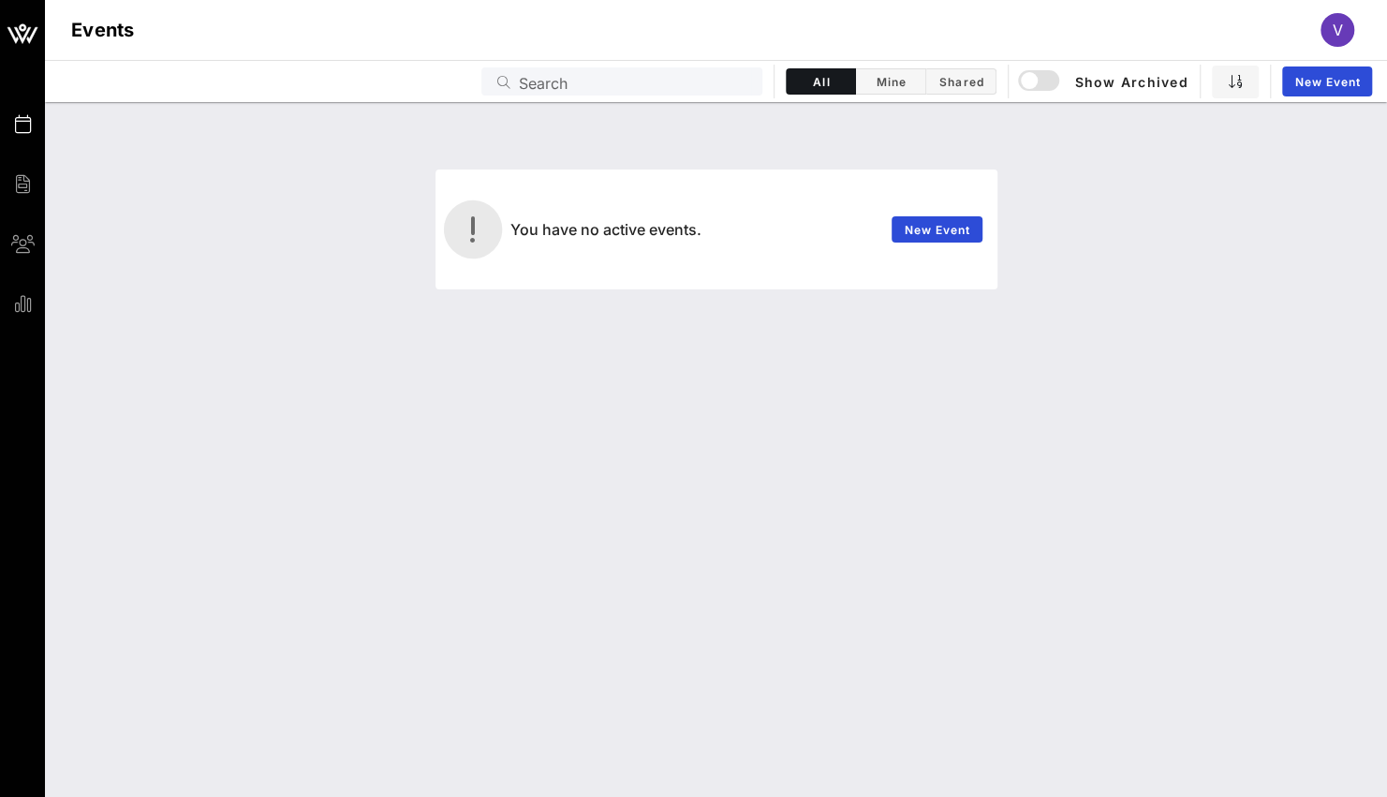
click at [525, 93] on input "Search" at bounding box center [635, 81] width 232 height 24
paste input "Sun River Health 50th Anniversary All-Staff Celebration"
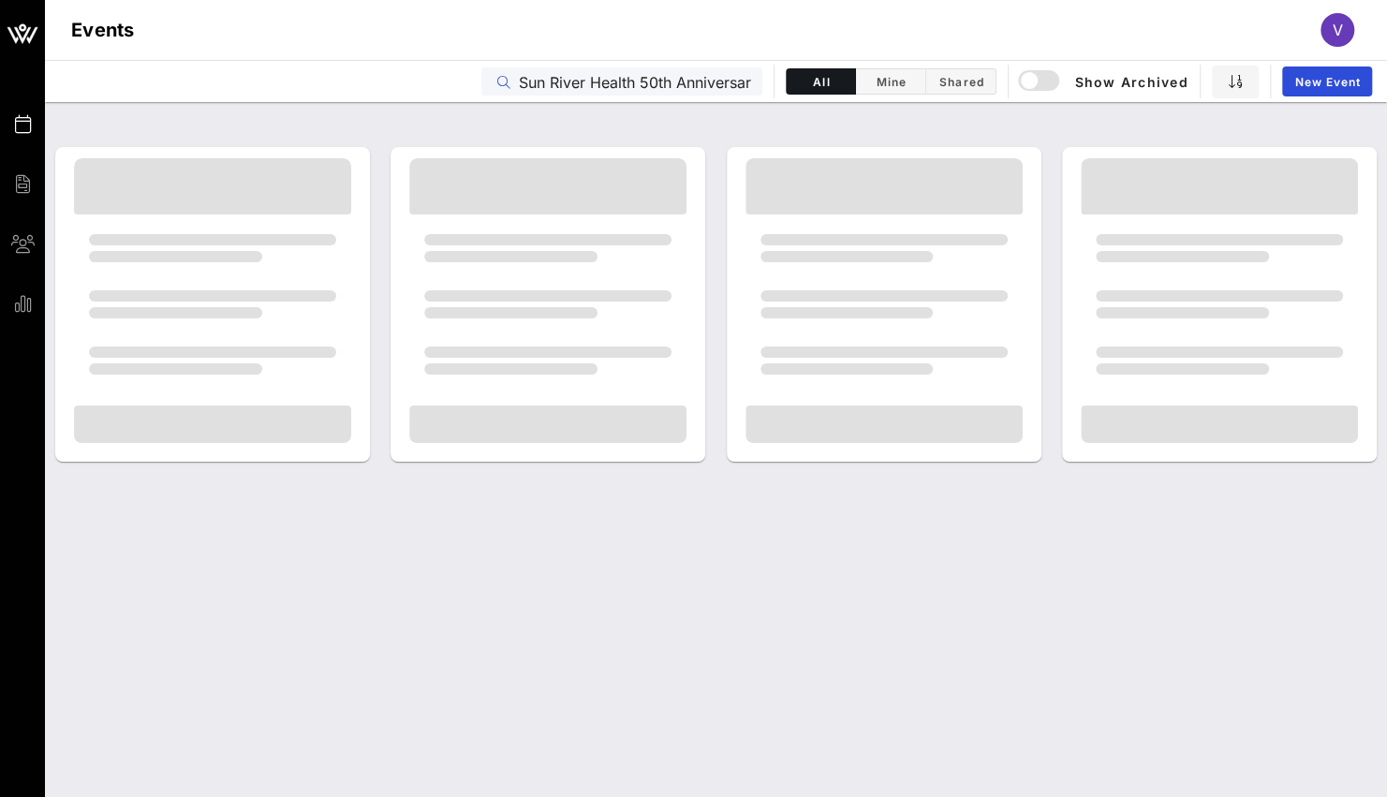
scroll to position [0, 159]
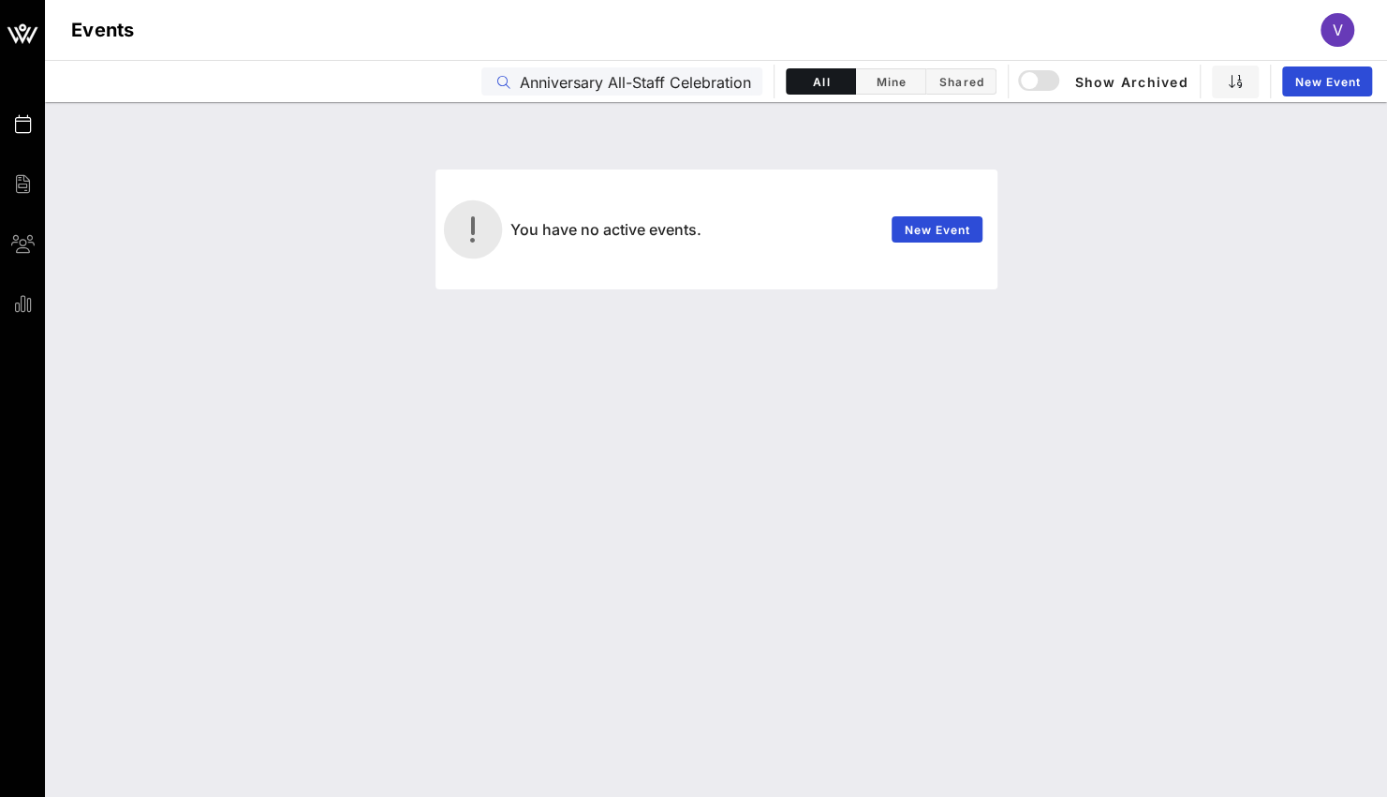
drag, startPoint x: 756, startPoint y: 75, endPoint x: 369, endPoint y: 149, distance: 393.9
click at [369, 149] on div "Events Billing Groups Reports Events V Events Sun River Health 50th Anniversary…" at bounding box center [693, 398] width 1387 height 797
type input "Sun River Health 50th Anniversary All-Staff Celebration"
